Goal: Transaction & Acquisition: Download file/media

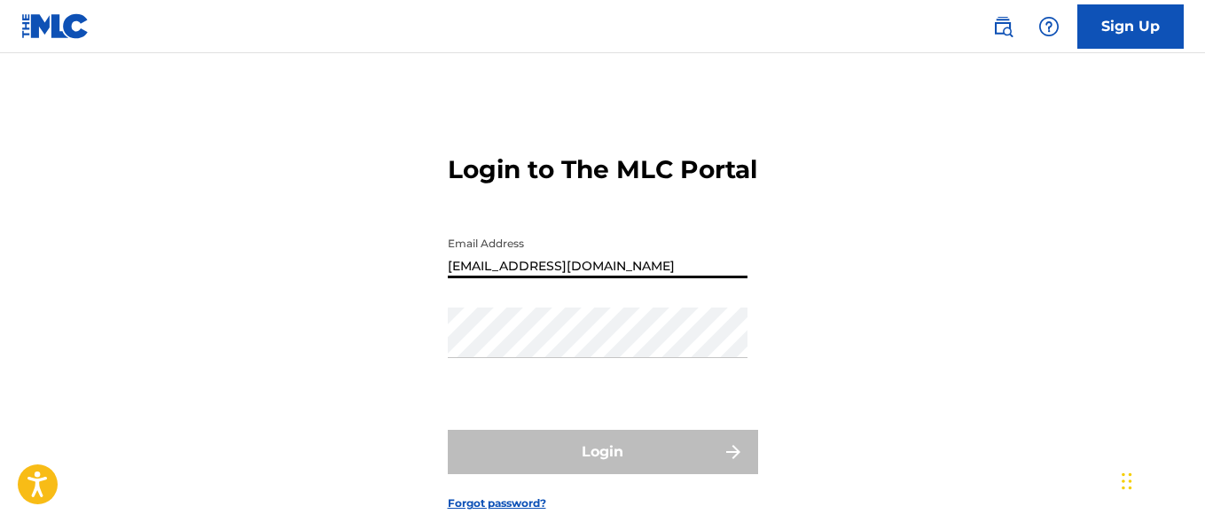
type input "ashish.singh@bmg.com"
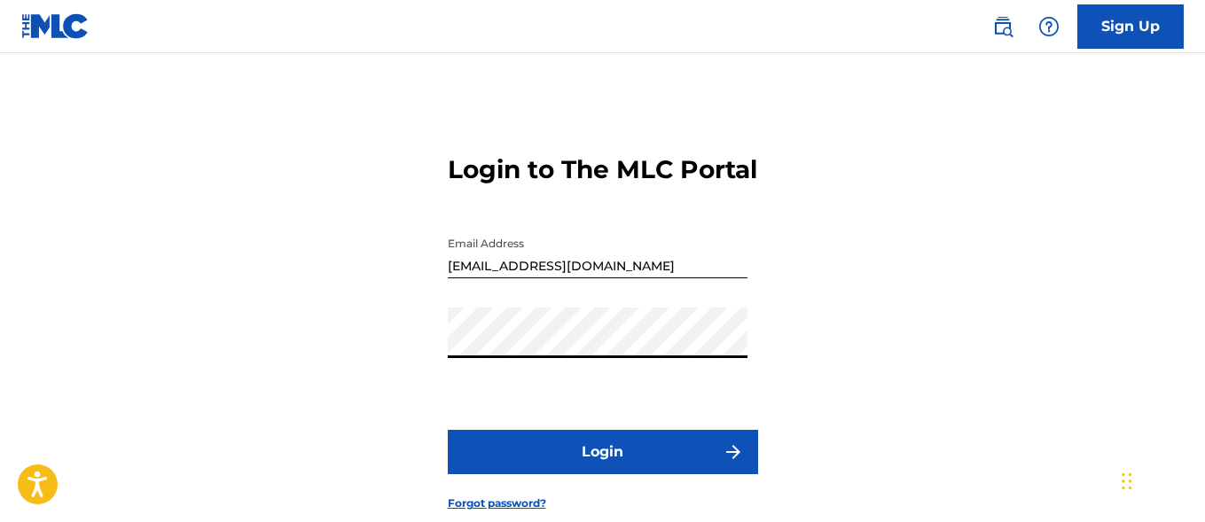
click at [602, 474] on button "Login" at bounding box center [603, 452] width 310 height 44
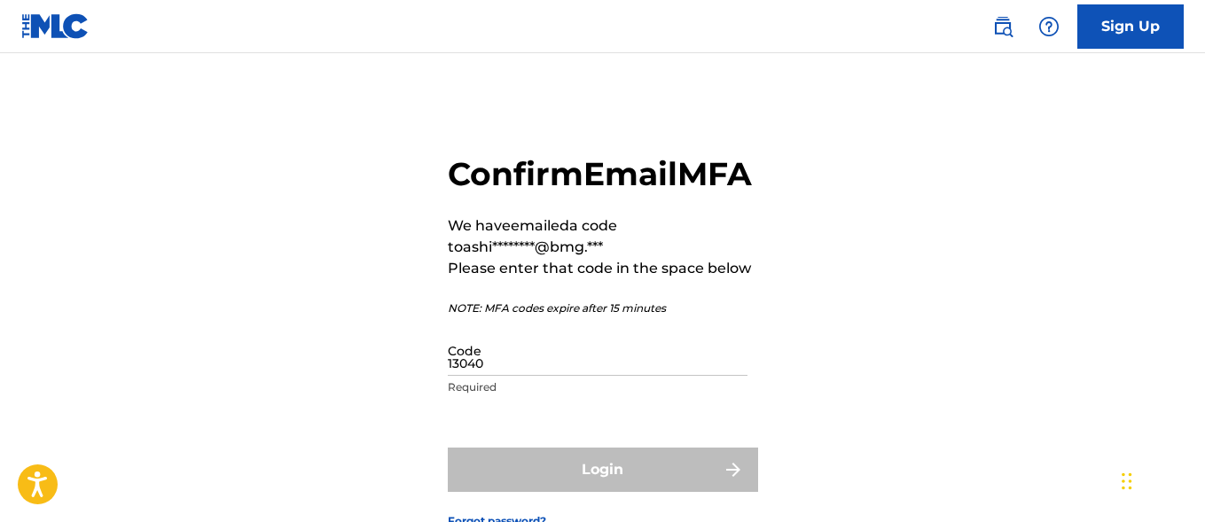
type input "130409"
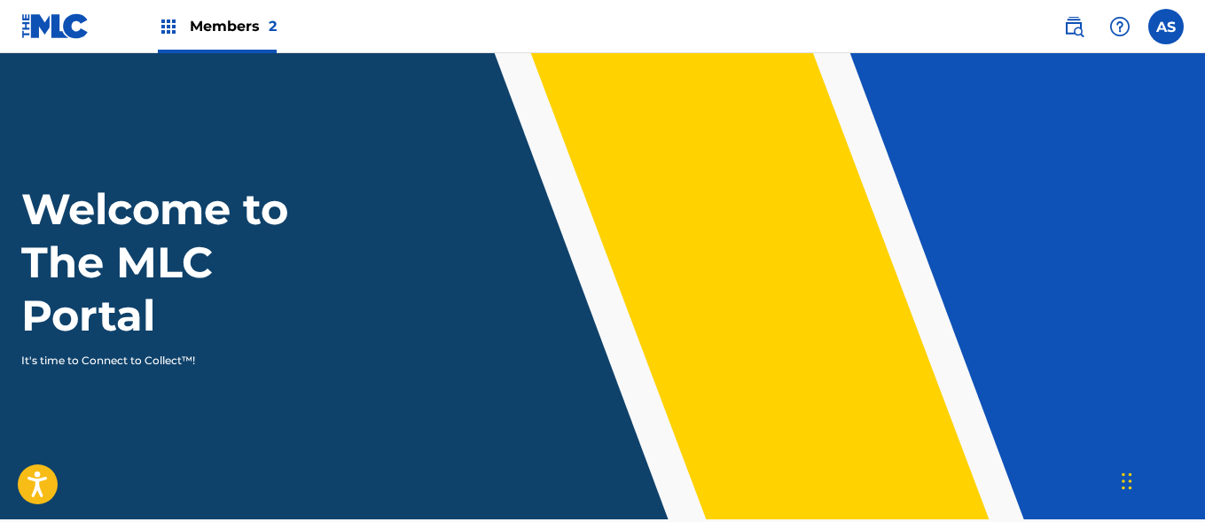
click at [168, 27] on img at bounding box center [168, 26] width 21 height 21
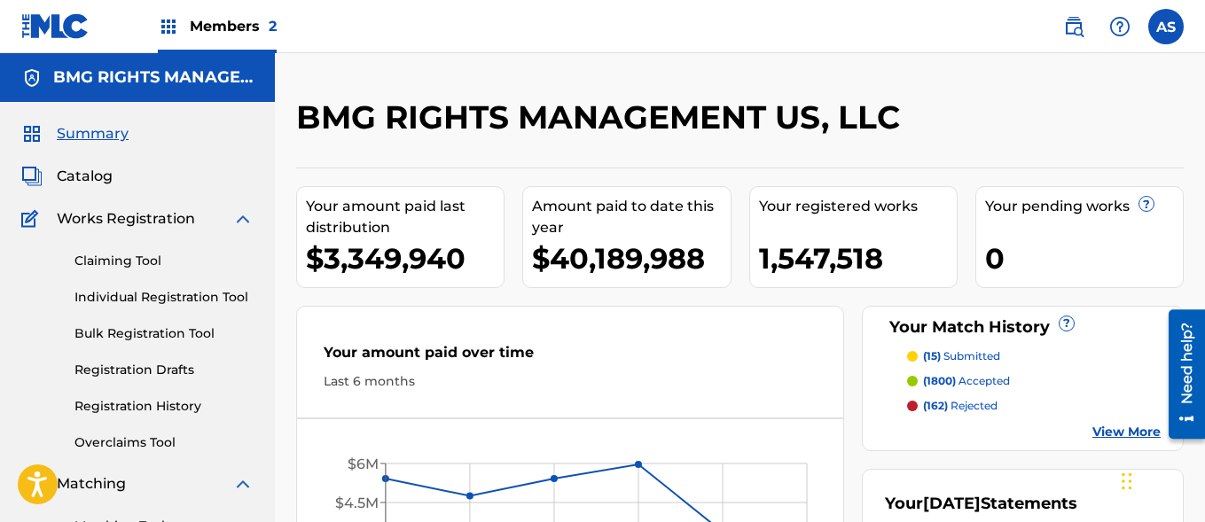
scroll to position [385, 0]
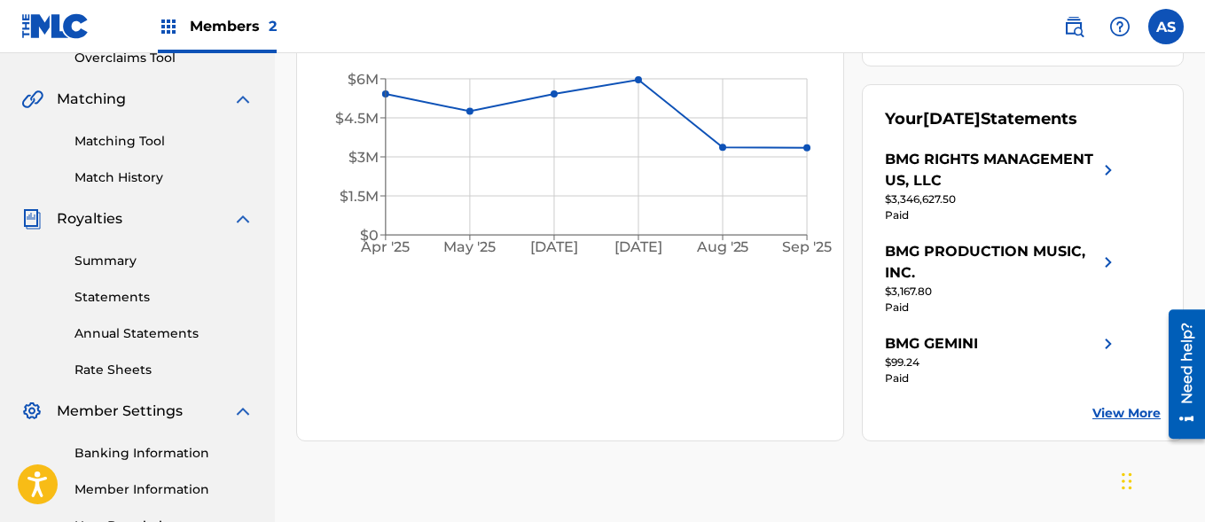
click at [164, 261] on link "Summary" at bounding box center [163, 261] width 179 height 19
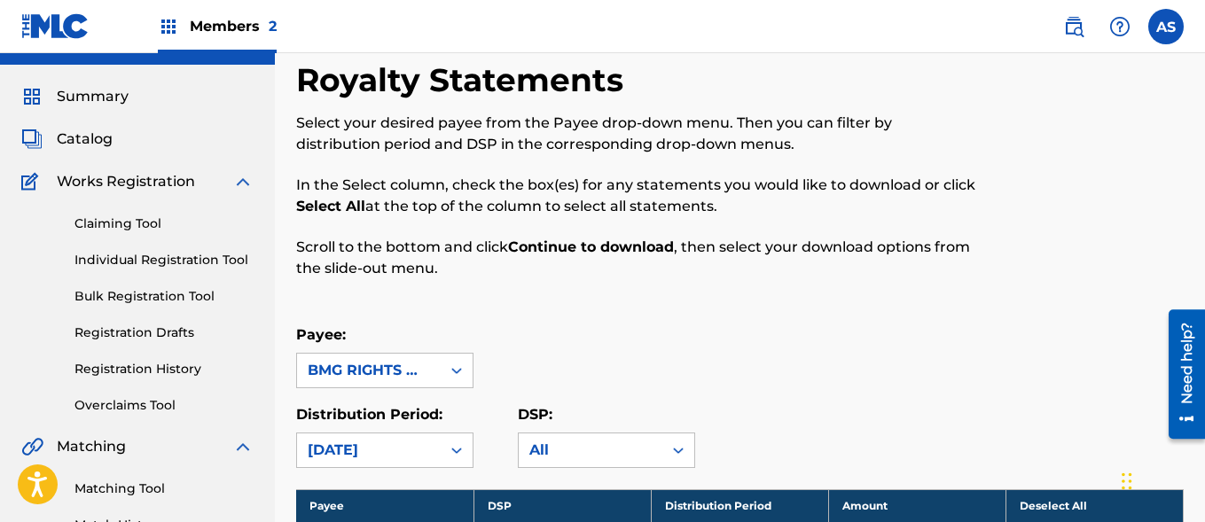
scroll to position [2694, 0]
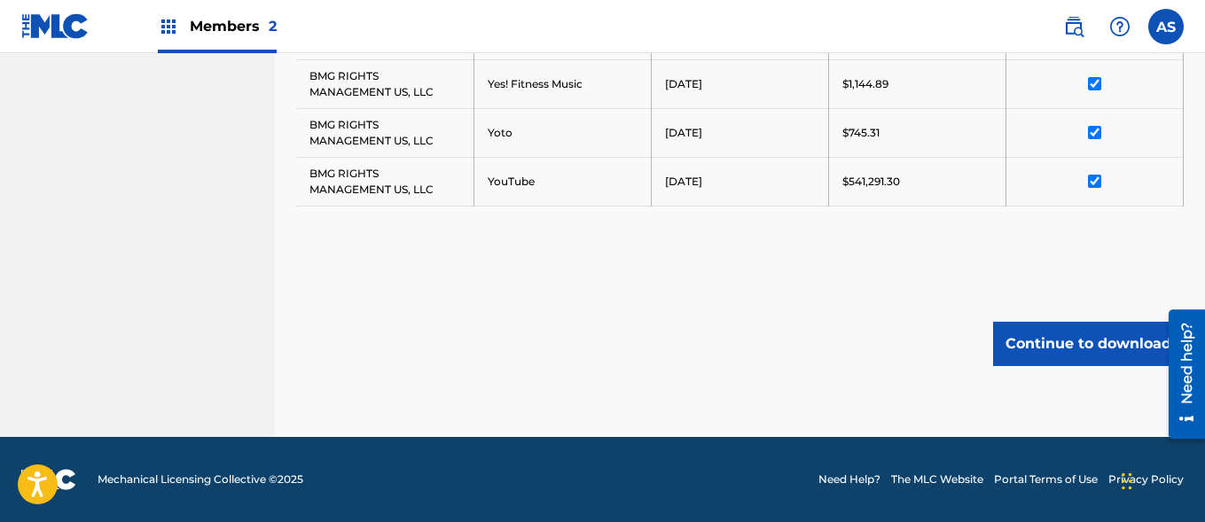
click at [1088, 343] on button "Continue to download" at bounding box center [1088, 344] width 191 height 44
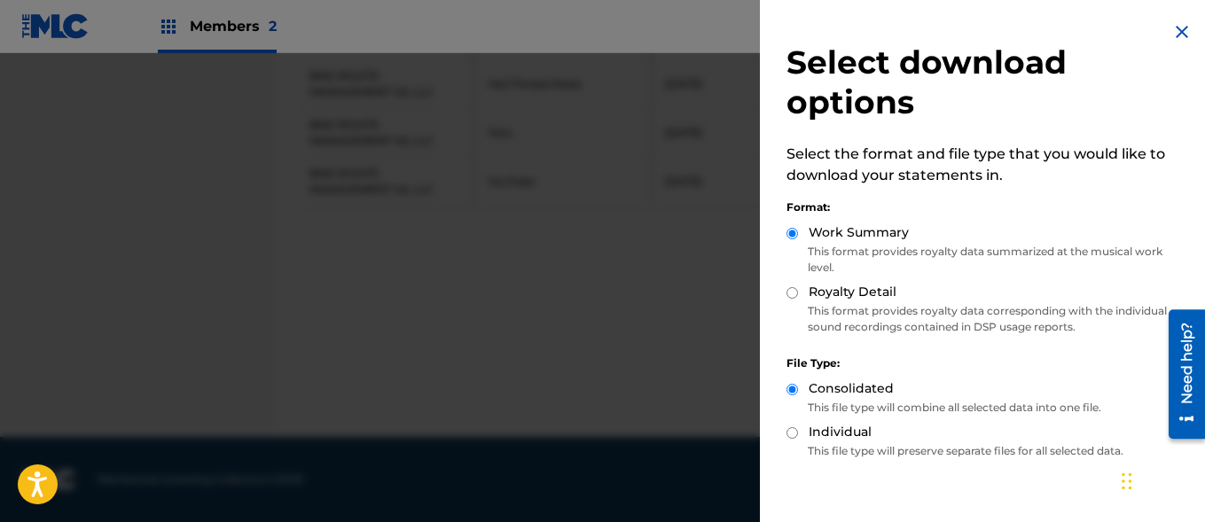
click at [851, 292] on label "Royalty Detail" at bounding box center [853, 292] width 88 height 19
click at [798, 292] on input "Royalty Detail" at bounding box center [792, 293] width 12 height 12
radio input "true"
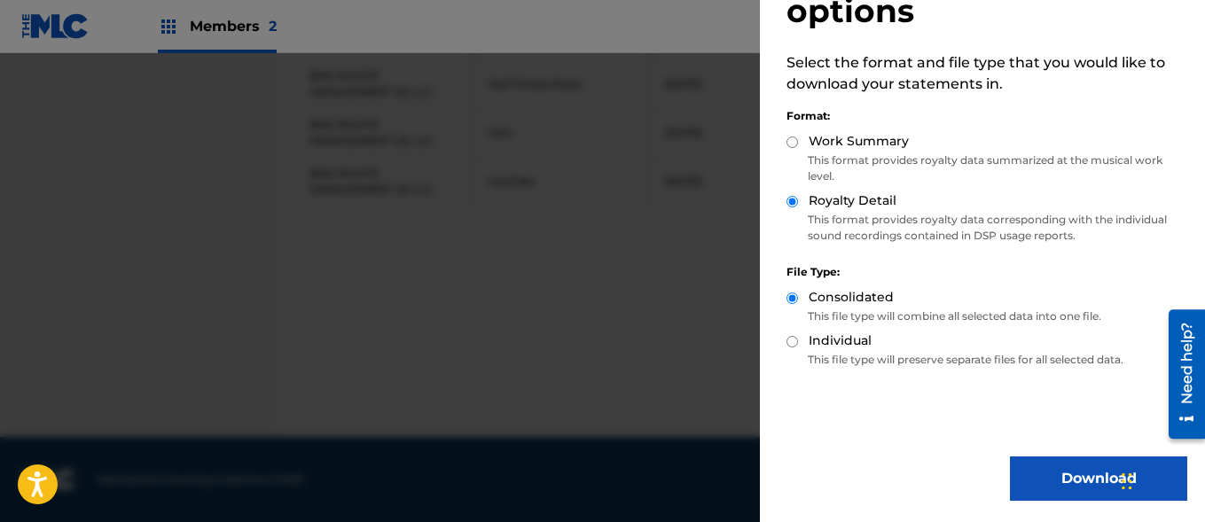
click at [1092, 479] on button "Download" at bounding box center [1098, 479] width 177 height 44
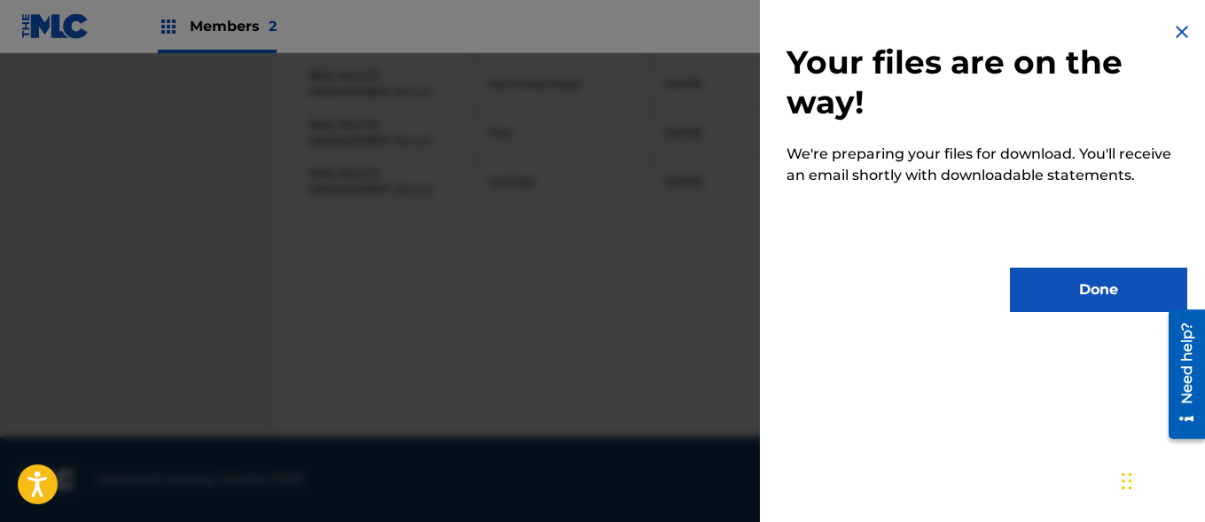
click at [1092, 290] on button "Done" at bounding box center [1098, 290] width 177 height 44
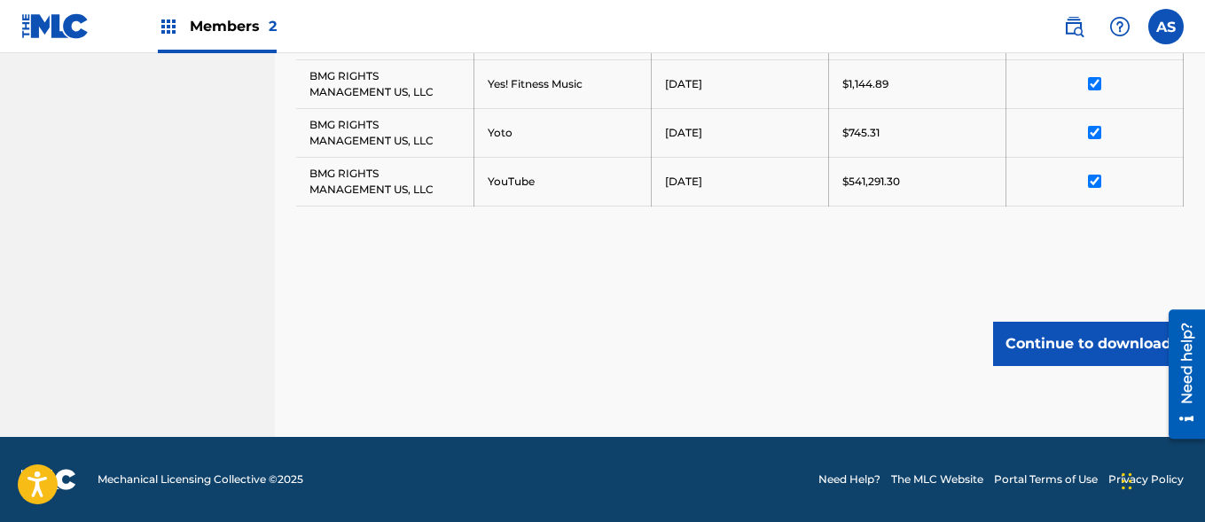
click at [1166, 27] on input "AS Ashish Singh ashish.singh@bmg.com Notification Preferences Profile Log out" at bounding box center [1166, 27] width 0 height 0
